Goal: Task Accomplishment & Management: Complete application form

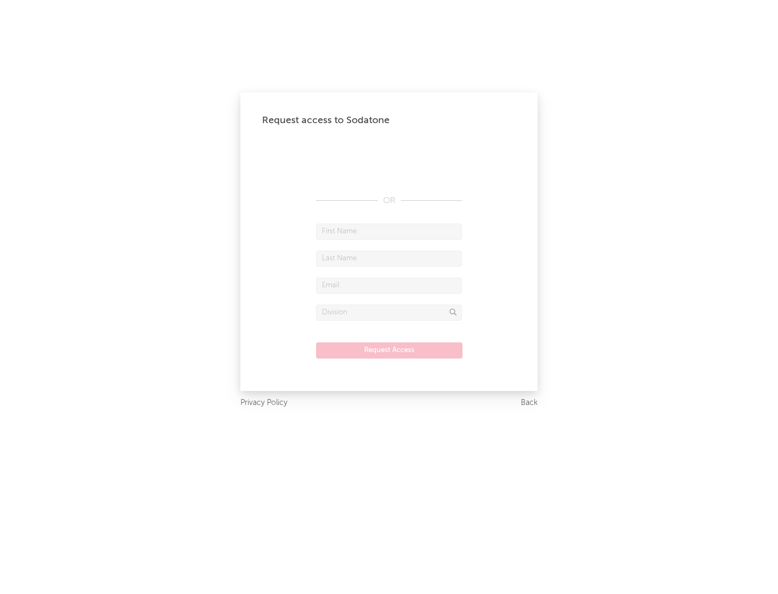
click at [389, 231] on input "text" at bounding box center [389, 232] width 146 height 16
type input "[PERSON_NAME]"
click at [389, 258] on input "text" at bounding box center [389, 259] width 146 height 16
type input "[PERSON_NAME]"
click at [389, 285] on input "text" at bounding box center [389, 286] width 146 height 16
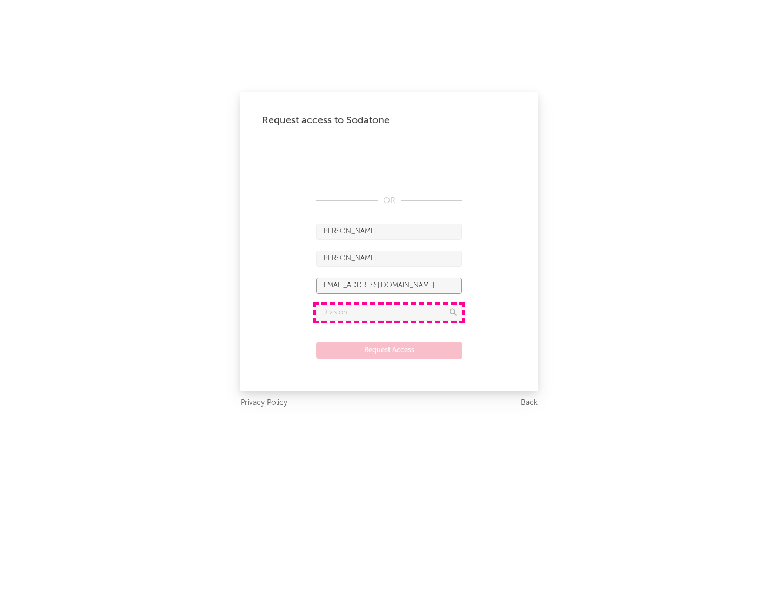
type input "[EMAIL_ADDRESS][DOMAIN_NAME]"
click at [389, 312] on input "text" at bounding box center [389, 313] width 146 height 16
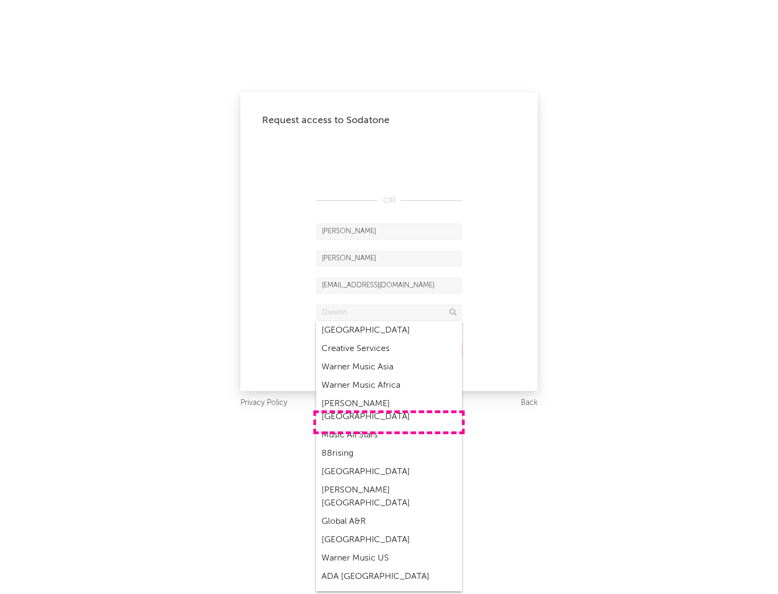
click at [389, 426] on div "Music All Stars" at bounding box center [389, 435] width 146 height 18
type input "Music All Stars"
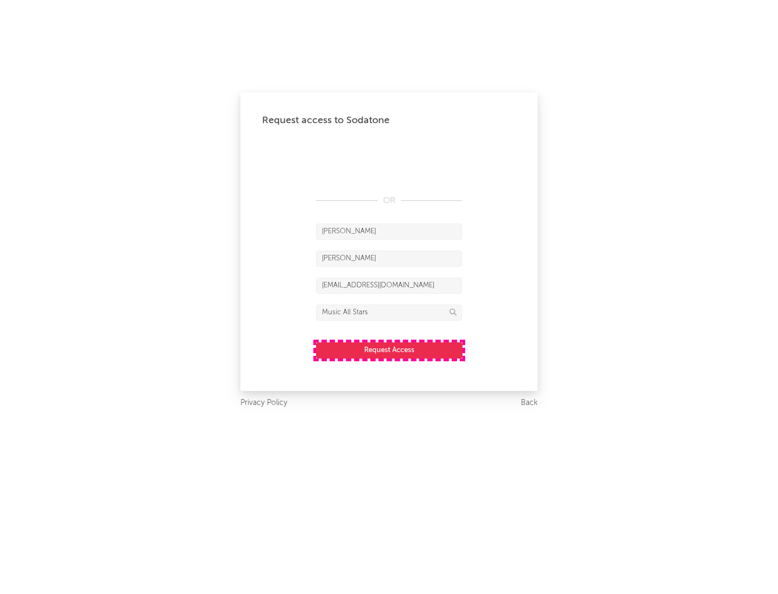
click at [389, 350] on button "Request Access" at bounding box center [389, 350] width 146 height 16
